Goal: Task Accomplishment & Management: Use online tool/utility

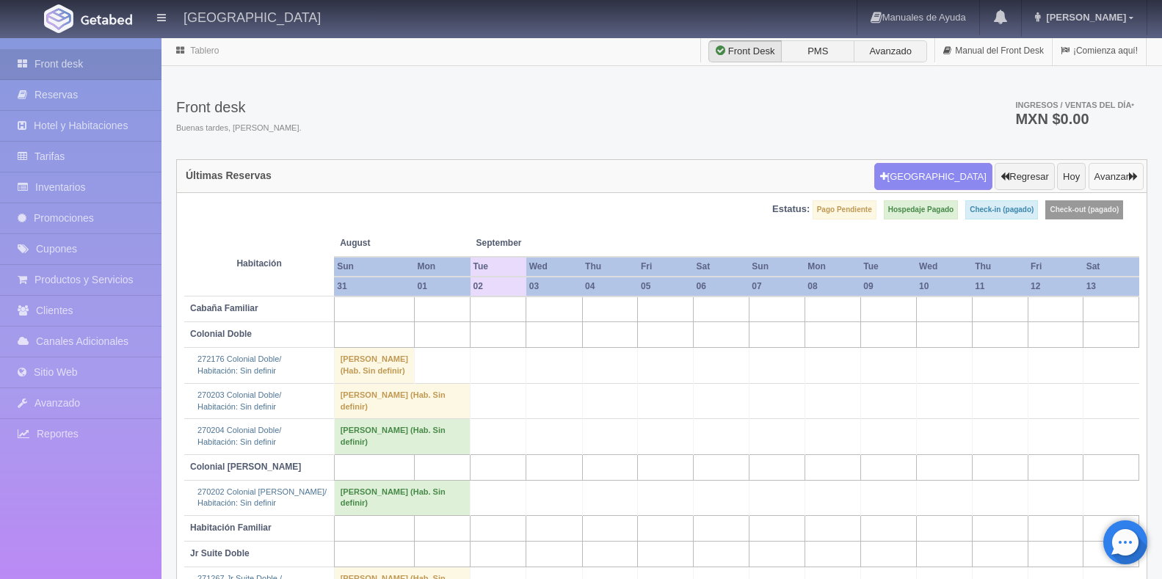
click at [1100, 180] on button "Avanzar" at bounding box center [1116, 177] width 55 height 28
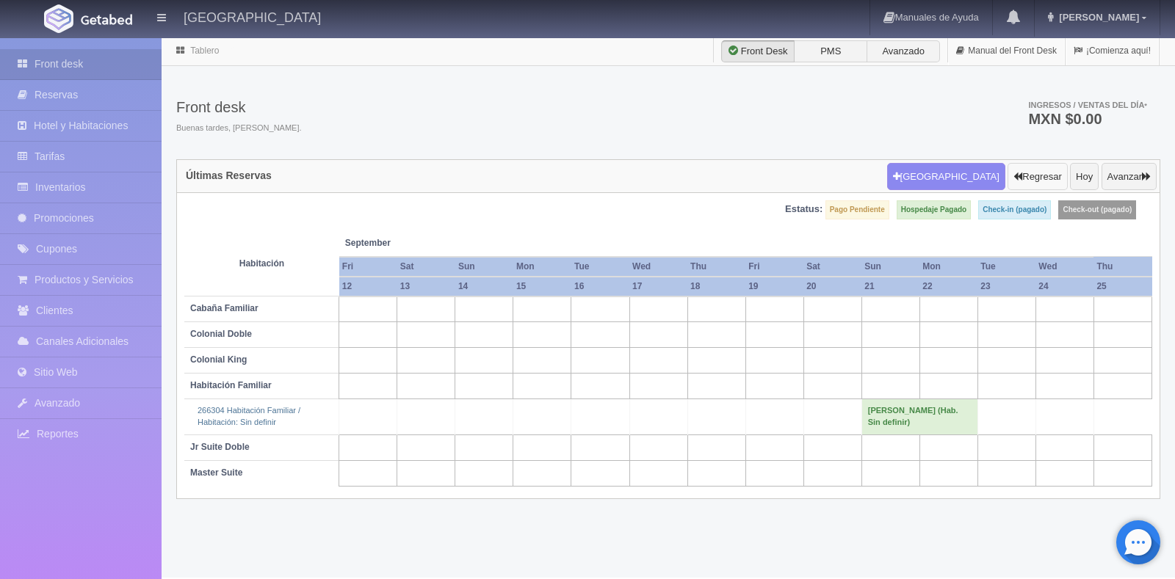
click at [1042, 178] on button "Regresar" at bounding box center [1036, 177] width 59 height 28
